Goal: Check status: Check status

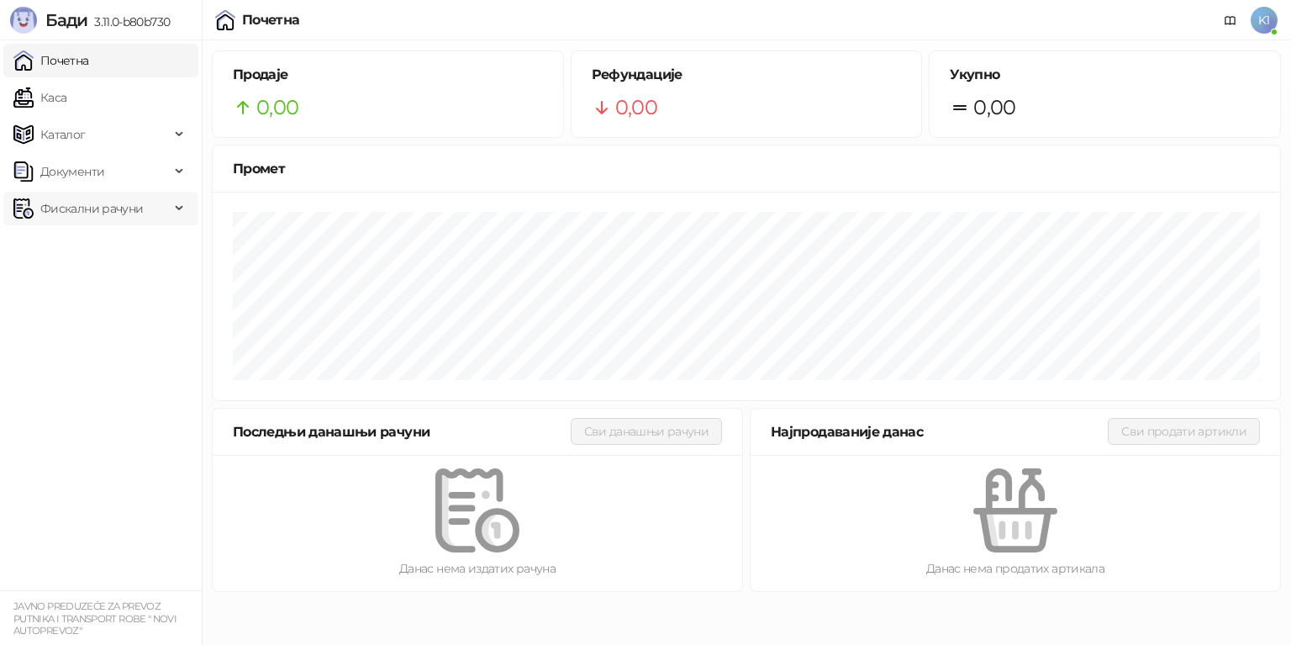
click at [128, 206] on span "Фискални рачуни" at bounding box center [91, 209] width 103 height 34
click at [109, 275] on link "По данима" at bounding box center [64, 283] width 89 height 34
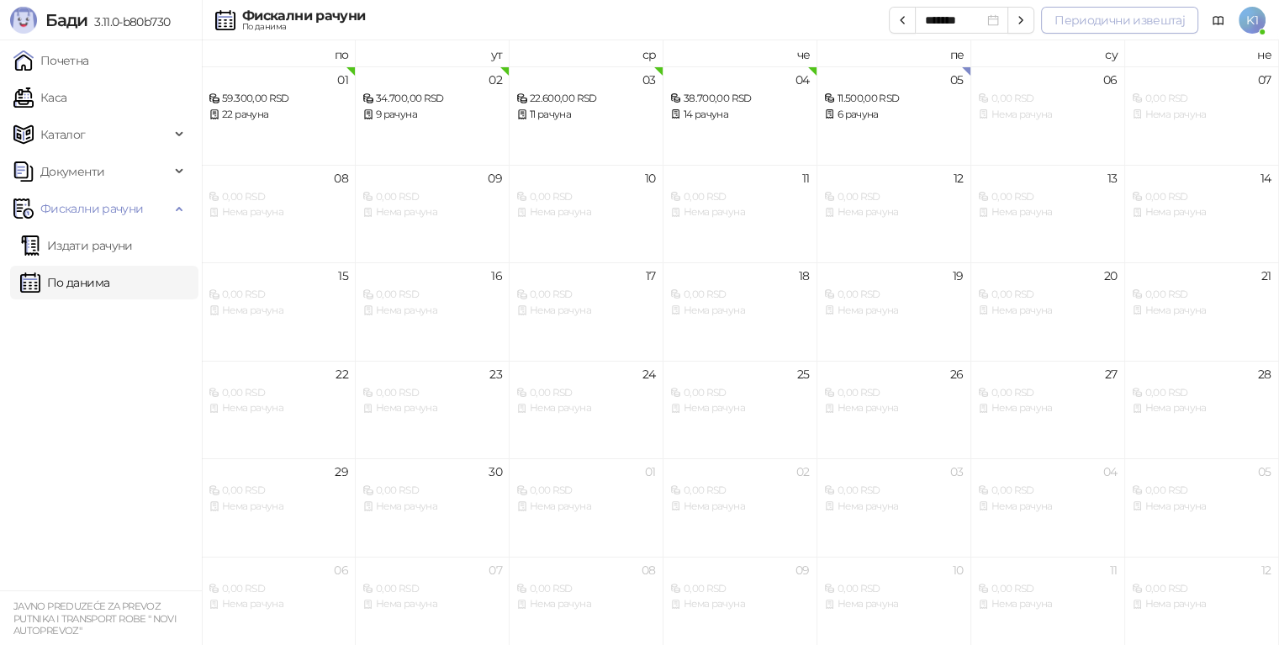
click at [1085, 20] on button "Периодични извештај" at bounding box center [1119, 20] width 157 height 27
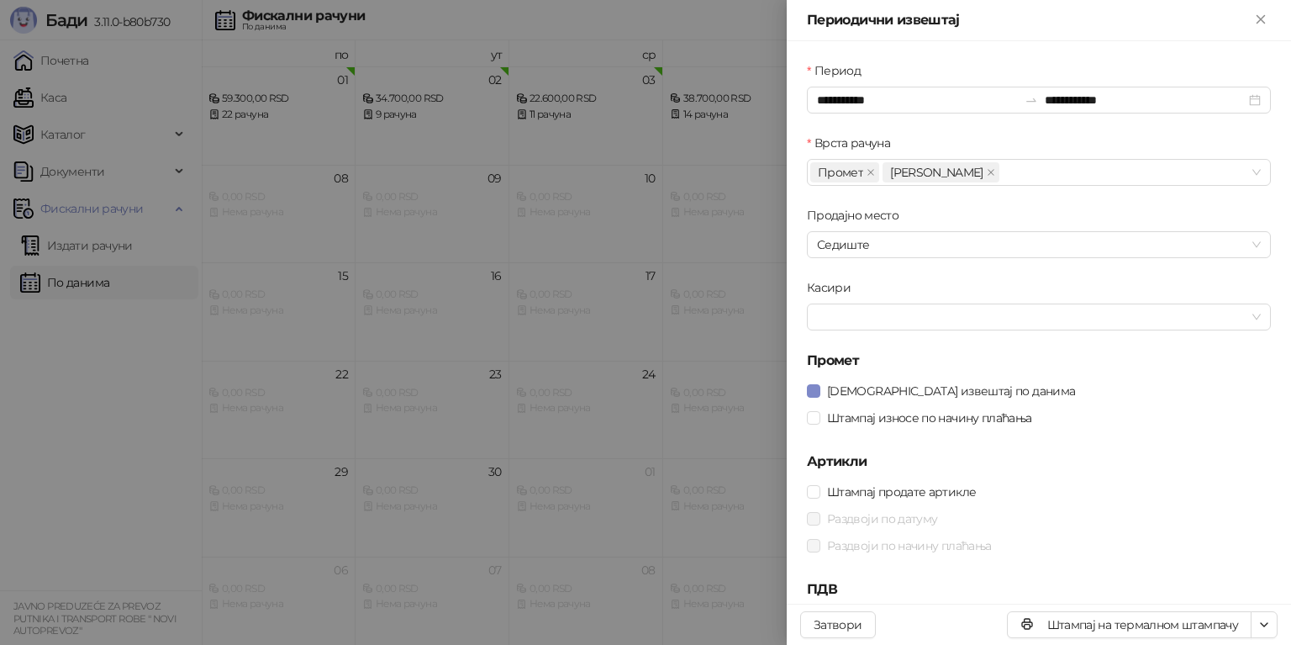
drag, startPoint x: 68, startPoint y: 357, endPoint x: 191, endPoint y: 319, distance: 128.7
click at [68, 355] on div at bounding box center [645, 322] width 1291 height 645
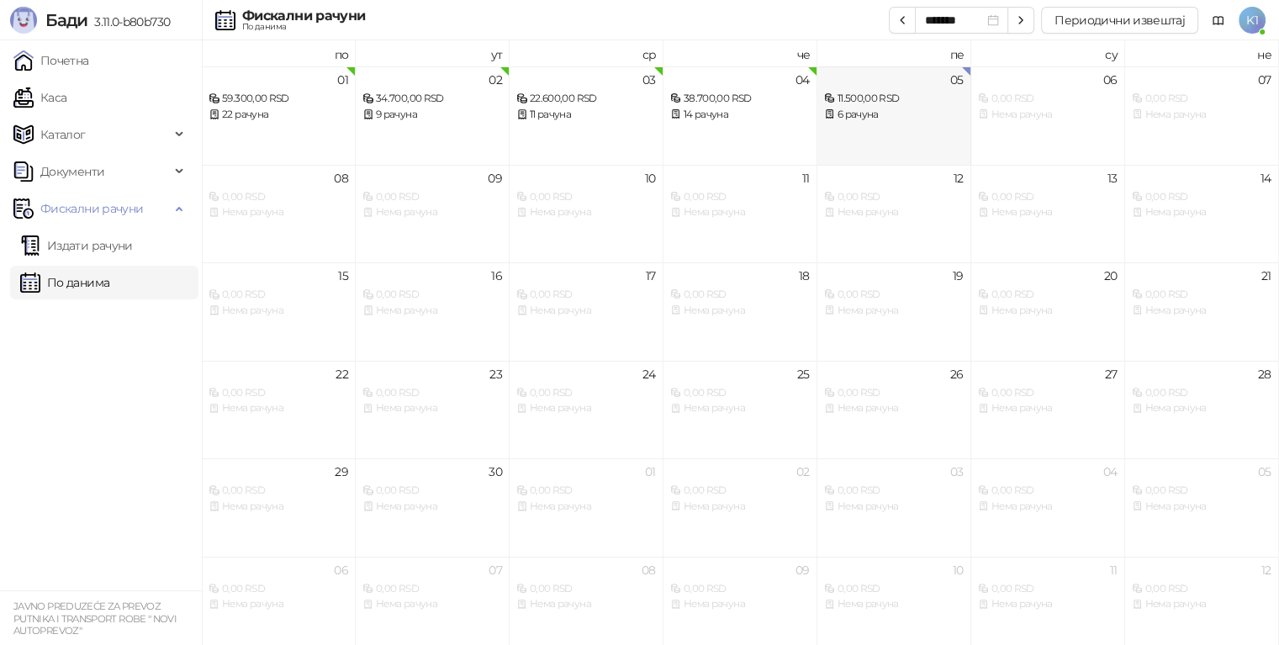
click at [847, 116] on div "6 рачуна" at bounding box center [894, 115] width 140 height 16
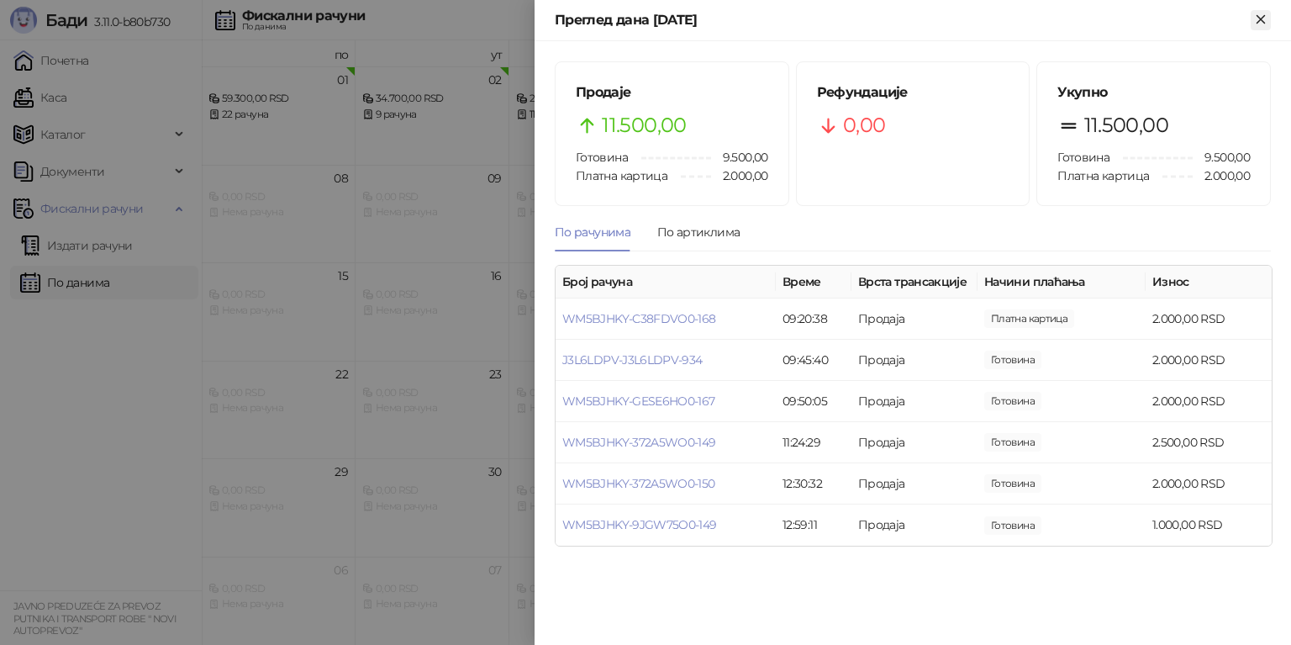
click at [1257, 15] on icon "Close" at bounding box center [1261, 19] width 8 height 8
